Goal: Complete application form

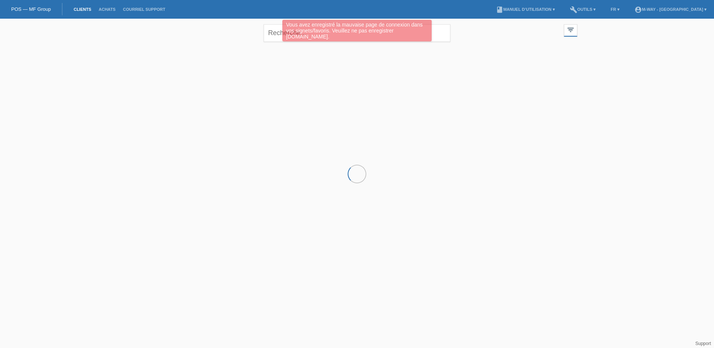
click at [281, 32] on div "Vous avez enregistré la mauvaise page de connexion dans vos signets/favoris. Ve…" at bounding box center [357, 32] width 428 height 24
click at [304, 33] on div "Vous avez enregistré la mauvaise page de connexion dans vos signets/favoris. Ve…" at bounding box center [356, 31] width 149 height 22
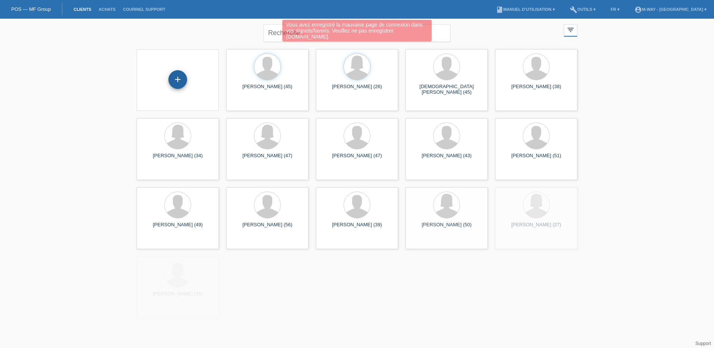
click at [175, 84] on div "+" at bounding box center [177, 79] width 19 height 19
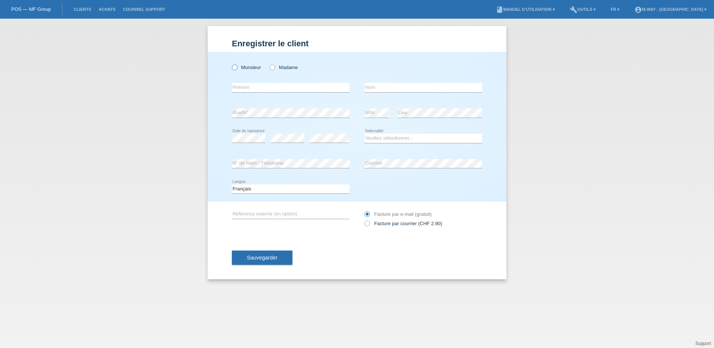
click at [241, 67] on label "Monsieur" at bounding box center [246, 68] width 29 height 6
click at [237, 67] on input "Monsieur" at bounding box center [234, 67] width 5 height 5
radio input "true"
click at [247, 86] on input "text" at bounding box center [291, 87] width 118 height 9
type input "[PERSON_NAME]"
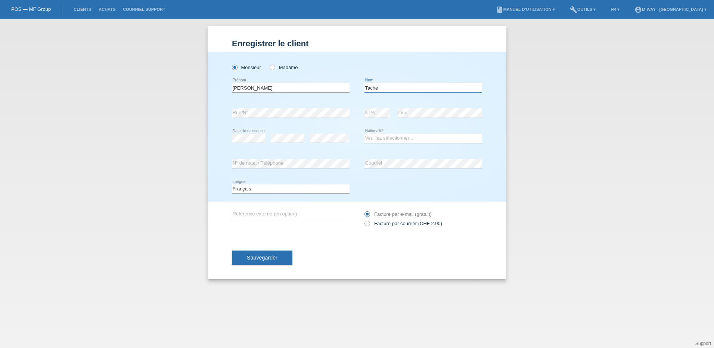
type input "Tache"
click at [375, 135] on select "Veuillez sélectionner... Suisse Allemagne Autriche Liechtenstein ------------ A…" at bounding box center [423, 138] width 118 height 9
select select "CH"
click at [364, 134] on select "Veuillez sélectionner... Suisse Allemagne Autriche Liechtenstein ------------ A…" at bounding box center [423, 138] width 118 height 9
click at [289, 257] on button "Sauvegarder" at bounding box center [262, 258] width 60 height 14
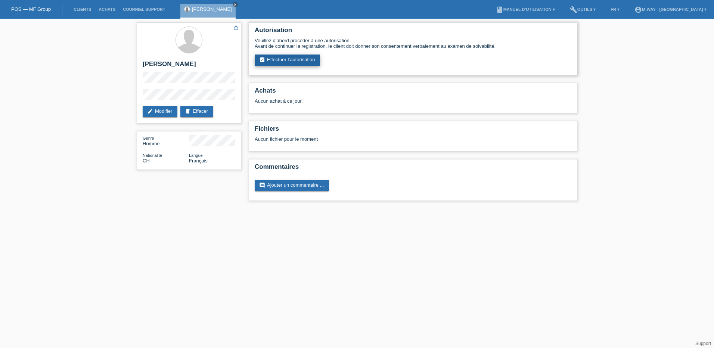
click at [286, 60] on link "assignment_turned_in Effectuer l’autorisation" at bounding box center [287, 60] width 65 height 11
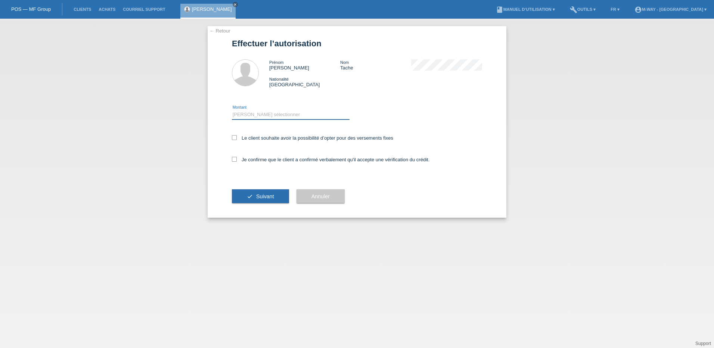
click at [248, 116] on select "Veuillez sélectionner CHF 1.00 - CHF 499.00 CHF 500.00 - CHF 1'999.00 CHF 2'000…" at bounding box center [291, 114] width 118 height 9
select select "3"
click at [232, 110] on select "Veuillez sélectionner CHF 1.00 - CHF 499.00 CHF 500.00 - CHF 1'999.00 CHF 2'000…" at bounding box center [291, 114] width 118 height 9
click at [248, 135] on label "Le client souhaite avoir la possibilité d’opter pour des versements fixes" at bounding box center [312, 138] width 161 height 6
click at [237, 135] on input "Le client souhaite avoir la possibilité d’opter pour des versements fixes" at bounding box center [234, 137] width 5 height 5
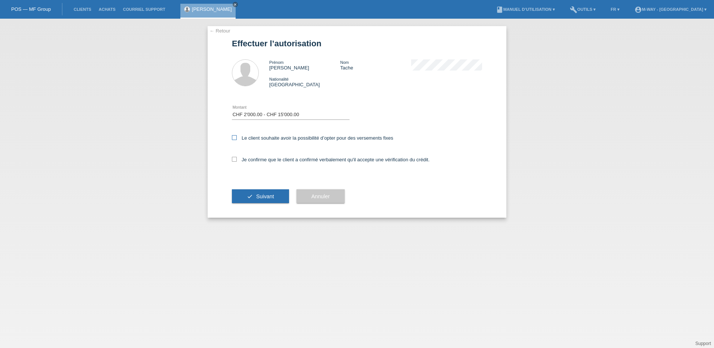
checkbox input "true"
click at [247, 158] on label "Je confirme que le client a confirmé verbalement qu'il accepte une vérification…" at bounding box center [331, 160] width 198 height 6
click at [237, 158] on input "Je confirme que le client a confirmé verbalement qu'il accepte une vérification…" at bounding box center [234, 159] width 5 height 5
checkbox input "true"
click at [258, 190] on button "check Suivant" at bounding box center [260, 196] width 57 height 14
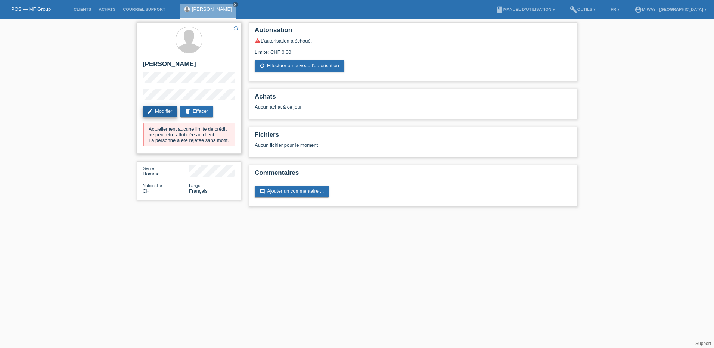
click at [165, 109] on link "edit Modifier" at bounding box center [160, 111] width 35 height 11
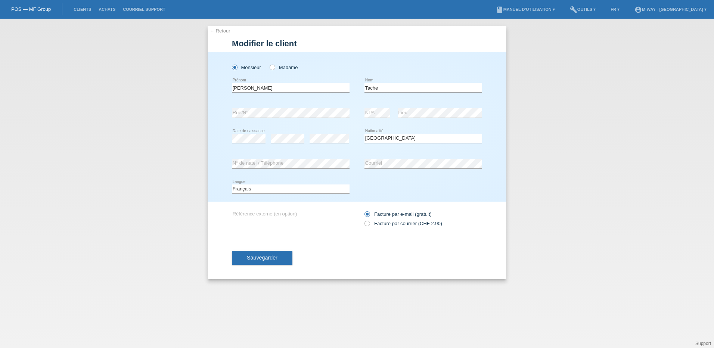
select select "CH"
click at [208, 114] on div "Monsieur Madame Frederic error Prénom Tache error Nom error C" at bounding box center [357, 127] width 299 height 150
click at [128, 122] on div "← Retour Modifier le client Monsieur Madame Frederic error Tache" at bounding box center [357, 183] width 714 height 329
click at [278, 257] on button "Sauvegarder" at bounding box center [262, 258] width 60 height 14
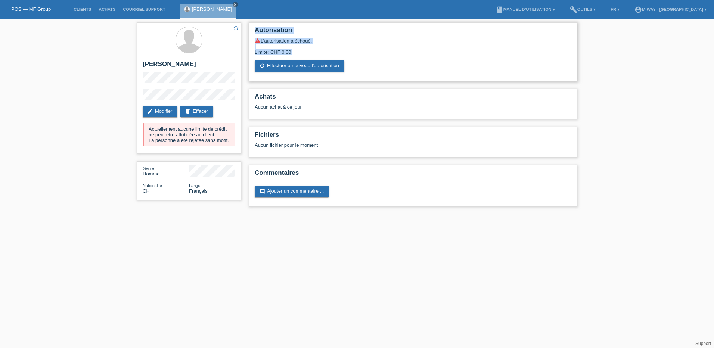
drag, startPoint x: 247, startPoint y: 32, endPoint x: 325, endPoint y: 55, distance: 81.2
click at [325, 55] on div "Autorisation warning L’autorisation a échoué. Limite: CHF 0.00 refresh Effectue…" at bounding box center [413, 117] width 336 height 196
click at [384, 48] on div "Limite: CHF 0.00" at bounding box center [413, 49] width 317 height 11
